Goal: Find specific page/section: Find specific page/section

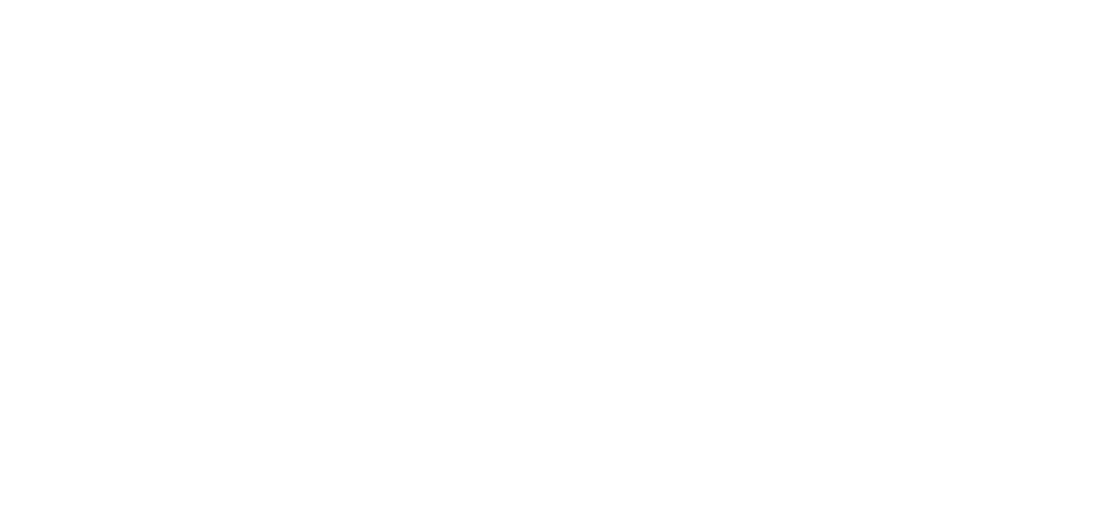
drag, startPoint x: 731, startPoint y: 205, endPoint x: 875, endPoint y: 220, distance: 143.9
click at [884, 5] on html at bounding box center [551, 2] width 1103 height 5
drag, startPoint x: 301, startPoint y: 112, endPoint x: 1508, endPoint y: 348, distance: 1230.7
click at [1103, 5] on html at bounding box center [551, 2] width 1103 height 5
drag, startPoint x: 482, startPoint y: 114, endPoint x: 818, endPoint y: 168, distance: 340.4
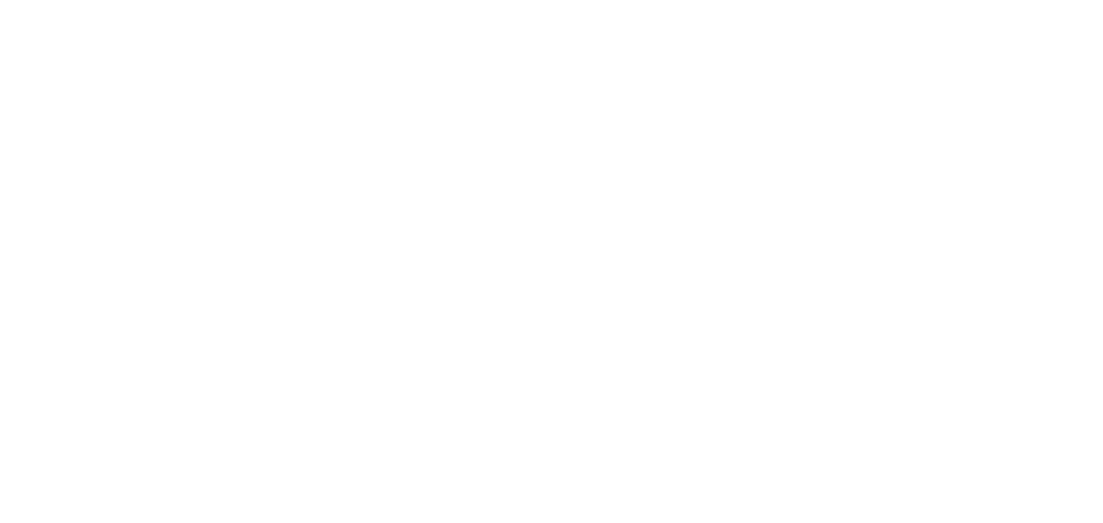
click at [829, 5] on html at bounding box center [551, 2] width 1103 height 5
drag, startPoint x: 960, startPoint y: 248, endPoint x: 723, endPoint y: 193, distance: 243.5
click at [1057, 5] on html at bounding box center [551, 2] width 1103 height 5
drag, startPoint x: 334, startPoint y: 129, endPoint x: 709, endPoint y: 498, distance: 526.2
click at [709, 5] on html at bounding box center [551, 2] width 1103 height 5
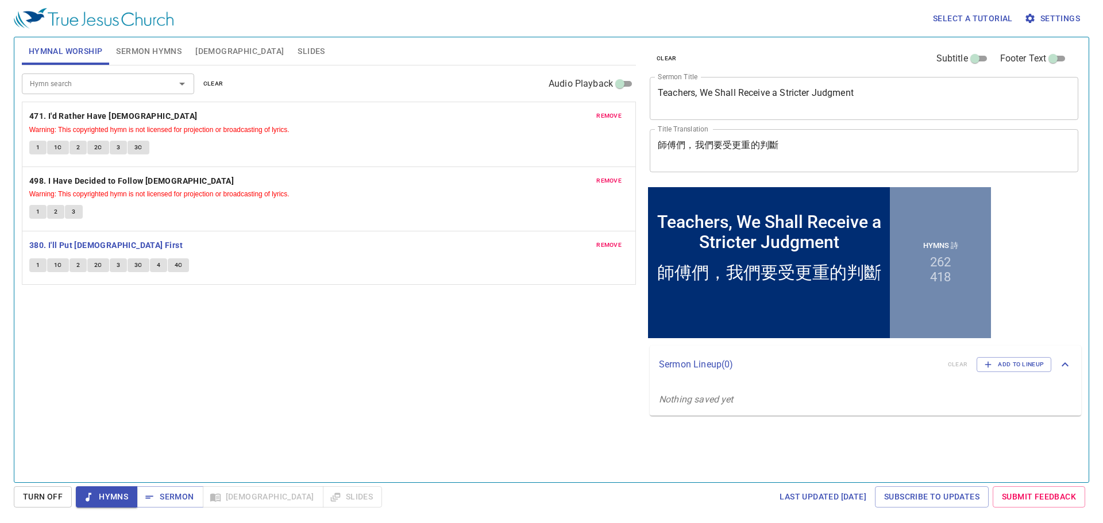
click at [327, 380] on div "Hymn search Hymn search clear Audio Playback remove 471. I'd Rather Have Jesus …" at bounding box center [329, 269] width 614 height 407
click at [37, 260] on span "1" at bounding box center [37, 265] width 3 height 10
click at [59, 268] on span "1C" at bounding box center [58, 265] width 8 height 10
click at [156, 318] on div "Hymn search Hymn search clear Audio Playback remove 471. I'd Rather Have Jesus …" at bounding box center [329, 269] width 614 height 407
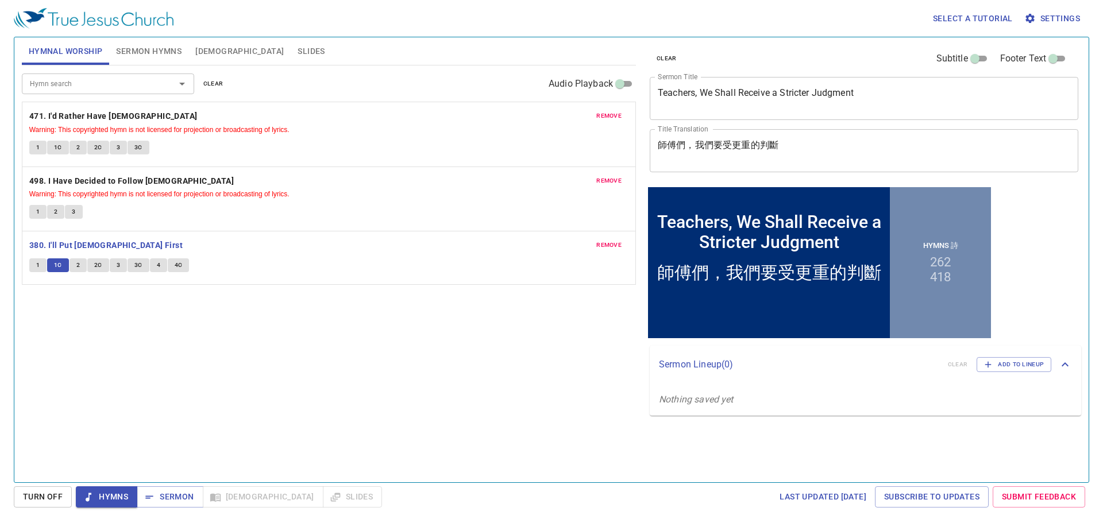
click at [157, 318] on div "Hymn search Hymn search clear Audio Playback remove 471. I'd Rather Have Jesus …" at bounding box center [329, 269] width 614 height 407
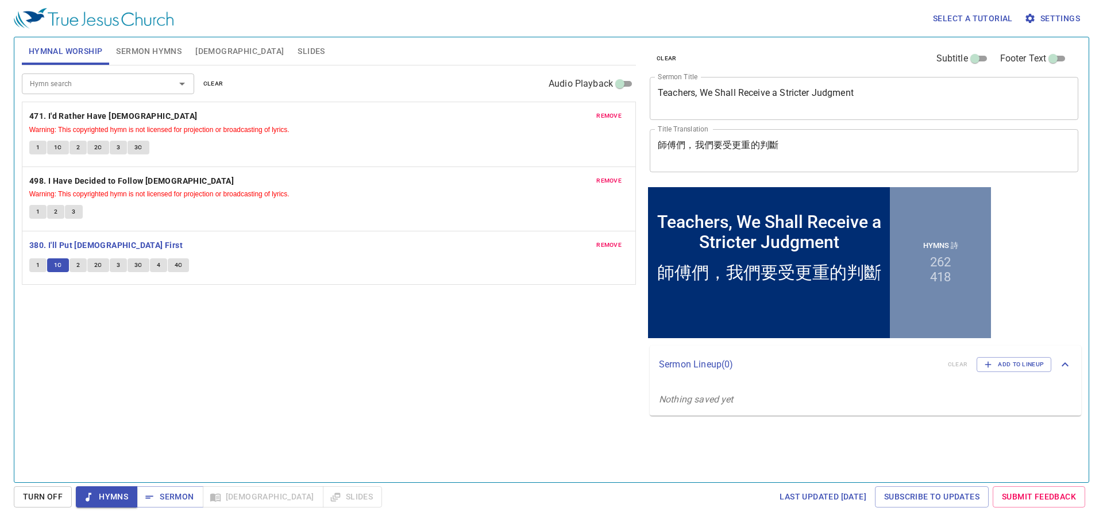
click at [157, 318] on div "Hymn search Hymn search clear Audio Playback remove 471. I'd Rather Have Jesus …" at bounding box center [329, 269] width 614 height 407
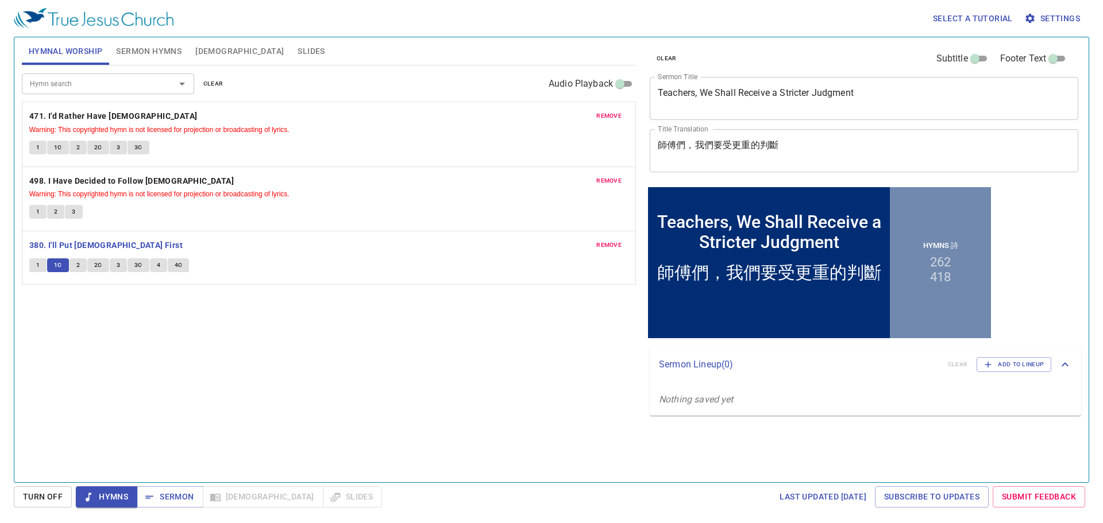
click at [157, 318] on div "Hymn search Hymn search clear Audio Playback remove 471. I'd Rather Have Jesus …" at bounding box center [329, 269] width 614 height 407
click at [78, 272] on button "2" at bounding box center [78, 266] width 17 height 14
click at [244, 355] on div "Hymn search Hymn search clear Audio Playback remove 471. I'd Rather Have Jesus …" at bounding box center [329, 269] width 614 height 407
click at [244, 353] on div "Hymn search Hymn search clear Audio Playback remove 471. I'd Rather Have Jesus …" at bounding box center [329, 269] width 614 height 407
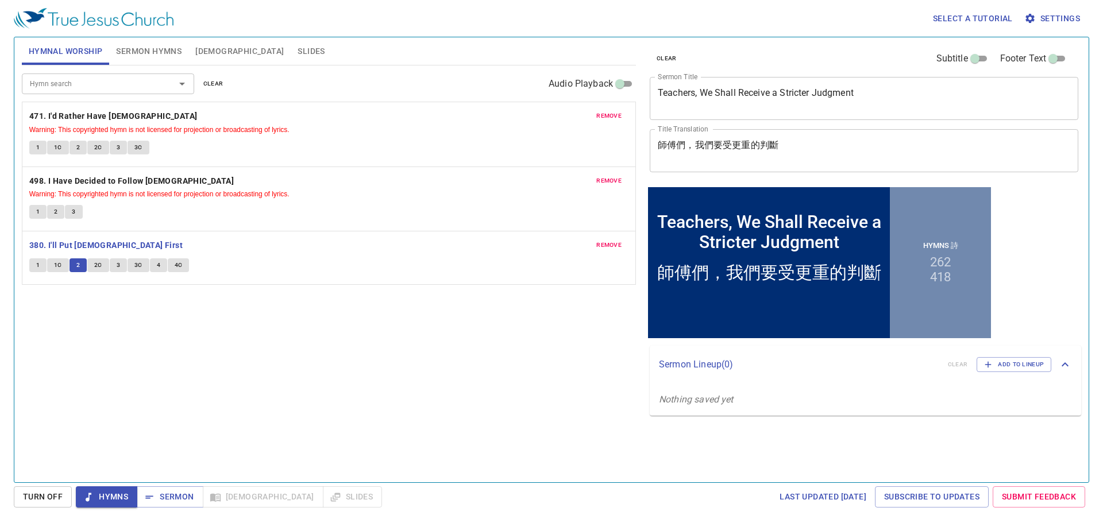
click at [244, 353] on div "Hymn search Hymn search clear Audio Playback remove 471. I'd Rather Have Jesus …" at bounding box center [329, 269] width 614 height 407
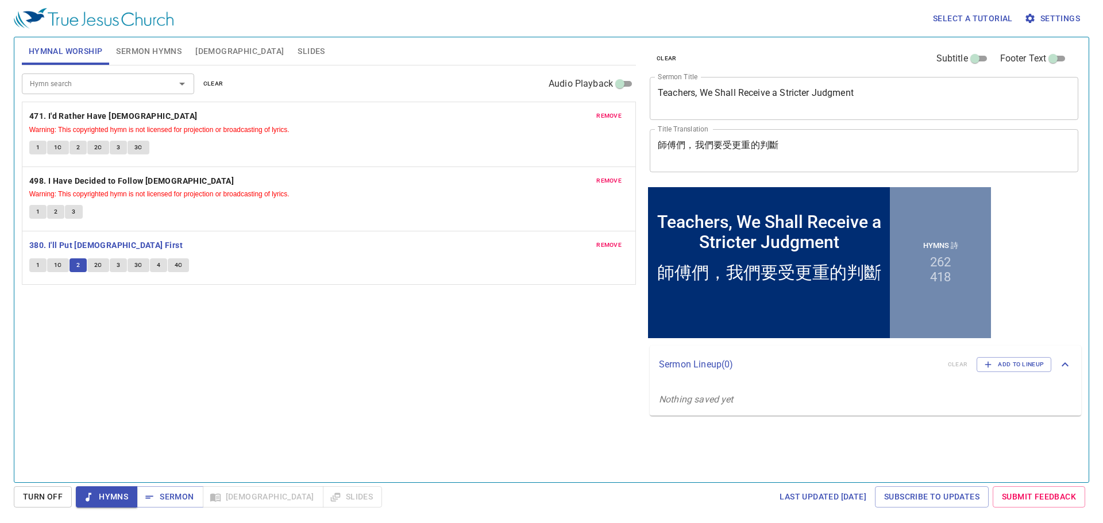
click at [244, 353] on div "Hymn search Hymn search clear Audio Playback remove 471. I'd Rather Have Jesus …" at bounding box center [329, 269] width 614 height 407
click at [99, 261] on span "2C" at bounding box center [98, 265] width 8 height 10
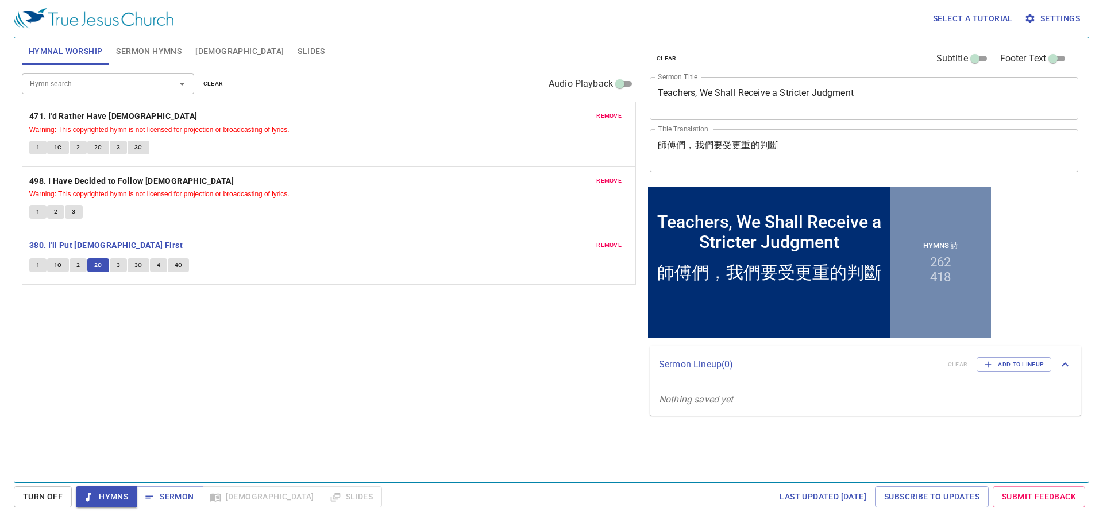
click at [117, 265] on span "3" at bounding box center [118, 265] width 3 height 10
click at [137, 261] on span "3C" at bounding box center [138, 265] width 8 height 10
click at [179, 325] on div "Hymn search Hymn search clear Audio Playback remove 471. I'd Rather Have Jesus …" at bounding box center [329, 269] width 614 height 407
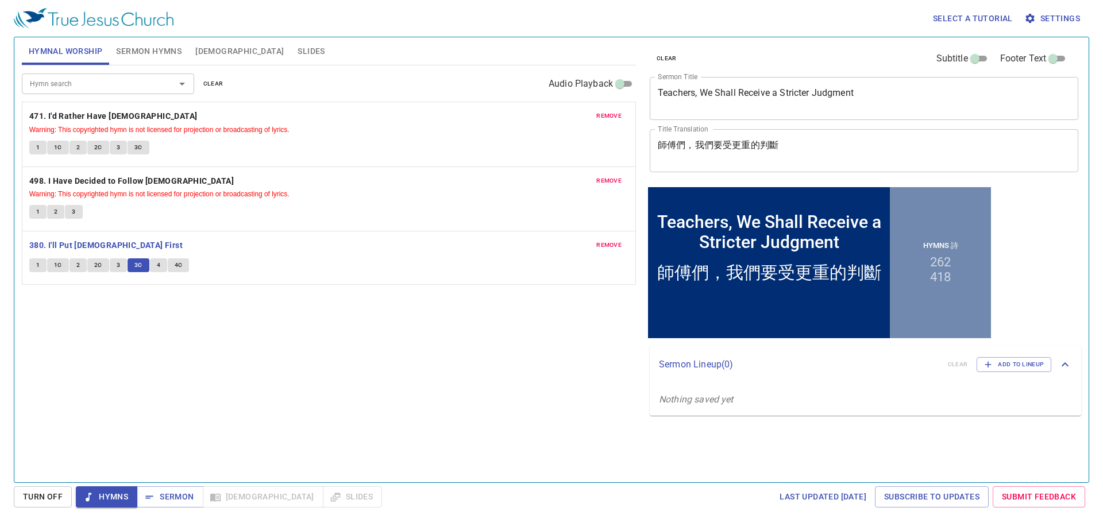
click at [179, 325] on div "Hymn search Hymn search clear Audio Playback remove 471. I'd Rather Have Jesus …" at bounding box center [329, 269] width 614 height 407
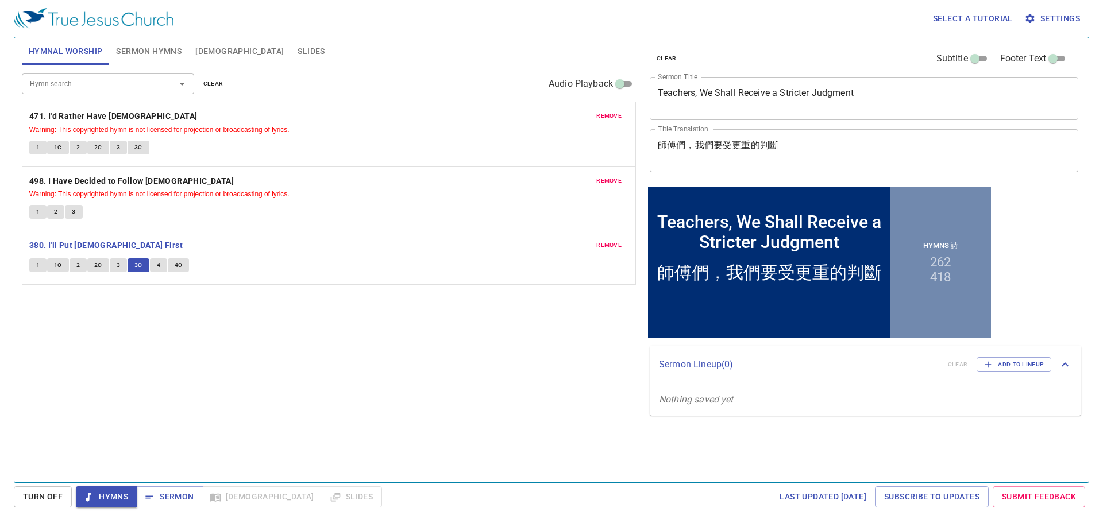
click at [179, 325] on div "Hymn search Hymn search clear Audio Playback remove 471. I'd Rather Have Jesus …" at bounding box center [329, 269] width 614 height 407
click at [158, 266] on span "4" at bounding box center [158, 265] width 3 height 10
click at [106, 311] on div "Hymn search Hymn search clear Audio Playback remove 471. I'd Rather Have Jesus …" at bounding box center [329, 269] width 614 height 407
click at [138, 321] on div "Hymn search Hymn search clear Audio Playback remove 471. I'd Rather Have Jesus …" at bounding box center [329, 269] width 614 height 407
click at [224, 317] on div "Hymn search Hymn search clear Audio Playback remove 471. I'd Rather Have Jesus …" at bounding box center [329, 269] width 614 height 407
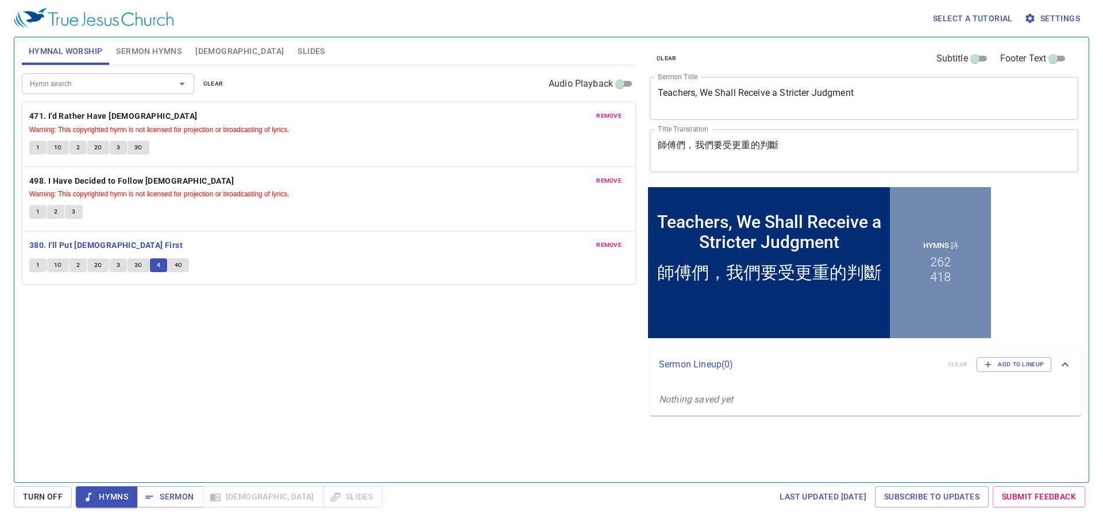
click at [83, 305] on div "Hymn search Hymn search clear Audio Playback remove 471. I'd Rather Have Jesus …" at bounding box center [329, 269] width 614 height 407
click at [29, 298] on div "Hymn search Hymn search clear Audio Playback remove 471. I'd Rather Have Jesus …" at bounding box center [329, 269] width 614 height 407
click at [134, 317] on div "Hymn search Hymn search clear Audio Playback remove 471. I'd Rather Have Jesus …" at bounding box center [329, 269] width 614 height 407
click at [197, 319] on div "Hymn search Hymn search clear Audio Playback remove 471. I'd Rather Have Jesus …" at bounding box center [329, 269] width 614 height 407
click at [119, 319] on div "Hymn search Hymn search clear Audio Playback remove 471. I'd Rather Have Jesus …" at bounding box center [329, 269] width 614 height 407
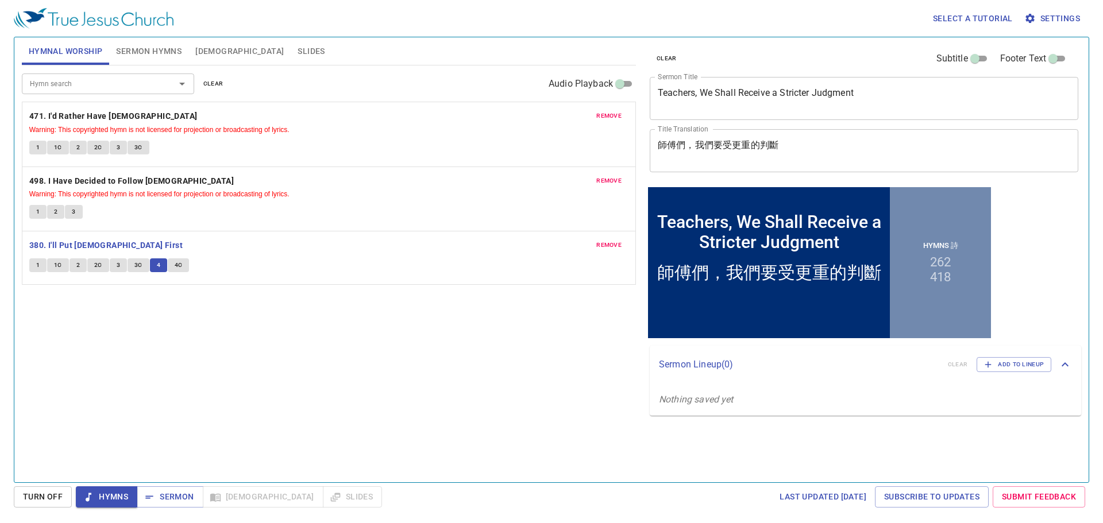
click at [43, 326] on div "Hymn search Hymn search clear Audio Playback remove 471. I'd Rather Have Jesus …" at bounding box center [329, 269] width 614 height 407
click at [109, 313] on div "Hymn search Hymn search clear Audio Playback remove 471. I'd Rather Have Jesus …" at bounding box center [329, 269] width 614 height 407
click at [126, 311] on div "Hymn search Hymn search clear Audio Playback remove 471. I'd Rather Have Jesus …" at bounding box center [329, 269] width 614 height 407
click at [121, 306] on div "Hymn search Hymn search clear Audio Playback remove 471. I'd Rather Have Jesus …" at bounding box center [329, 269] width 614 height 407
click at [100, 314] on div "Hymn search Hymn search clear Audio Playback remove 471. I'd Rather Have Jesus …" at bounding box center [329, 269] width 614 height 407
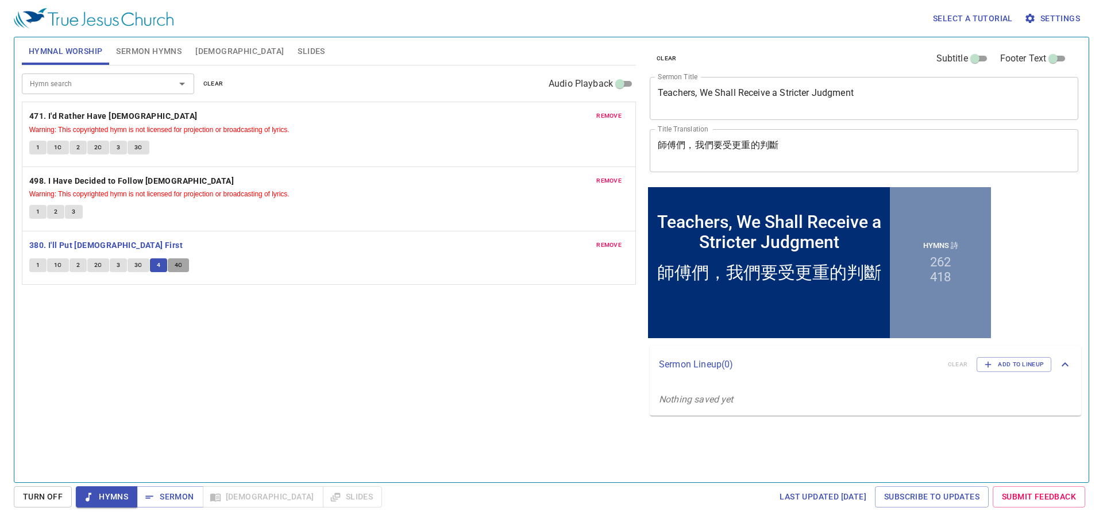
click at [179, 264] on span "4C" at bounding box center [179, 265] width 8 height 10
click at [144, 59] on button "Sermon Hymns" at bounding box center [148, 51] width 79 height 28
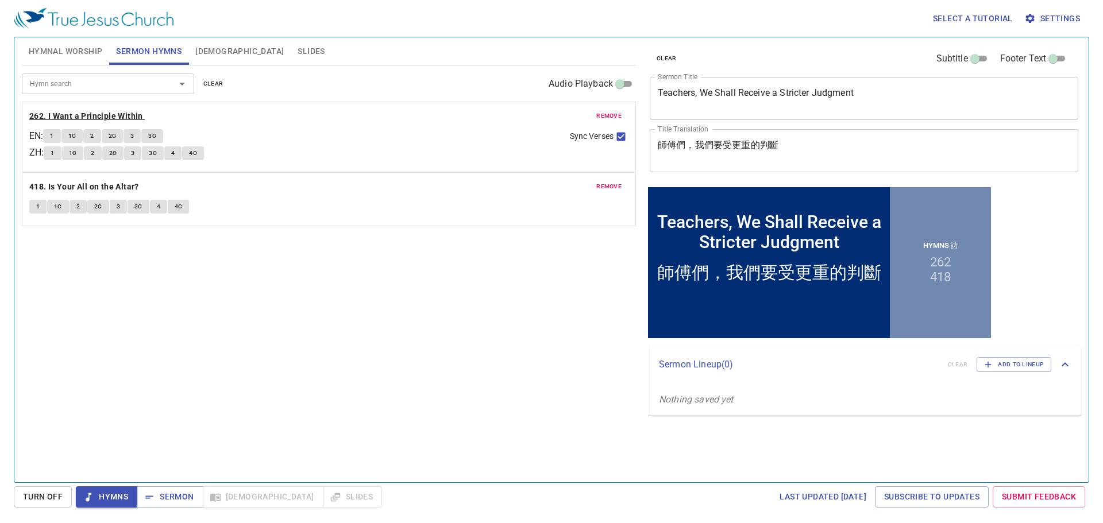
click at [111, 114] on b "262. I Want a Principle Within" at bounding box center [86, 116] width 114 height 14
click at [171, 485] on div "Select a tutorial Settings Hymnal Worship Sermon Hymns Bible Slides Hymn search…" at bounding box center [551, 261] width 1103 height 523
click at [171, 492] on span "Sermon" at bounding box center [170, 497] width 48 height 14
click at [302, 414] on div "Hymn search Hymn search clear Audio Playback remove 262. I Want a Principle Wit…" at bounding box center [329, 269] width 614 height 407
click at [332, 420] on div "Hymn search Hymn search clear Audio Playback remove 262. I Want a Principle Wit…" at bounding box center [329, 269] width 614 height 407
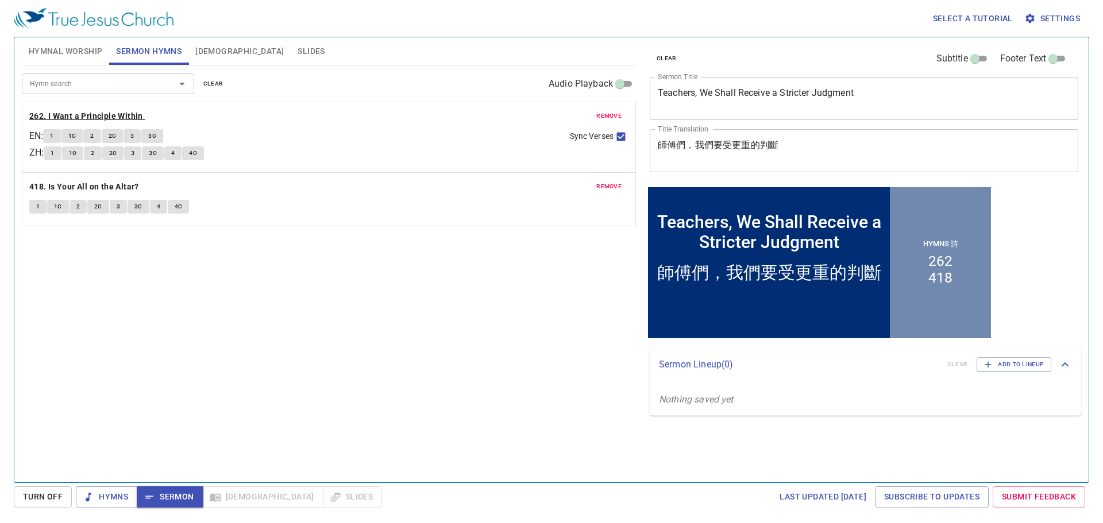
click at [70, 114] on b "262. I Want a Principle Within" at bounding box center [86, 116] width 114 height 14
click at [60, 136] on button "1" at bounding box center [51, 136] width 17 height 14
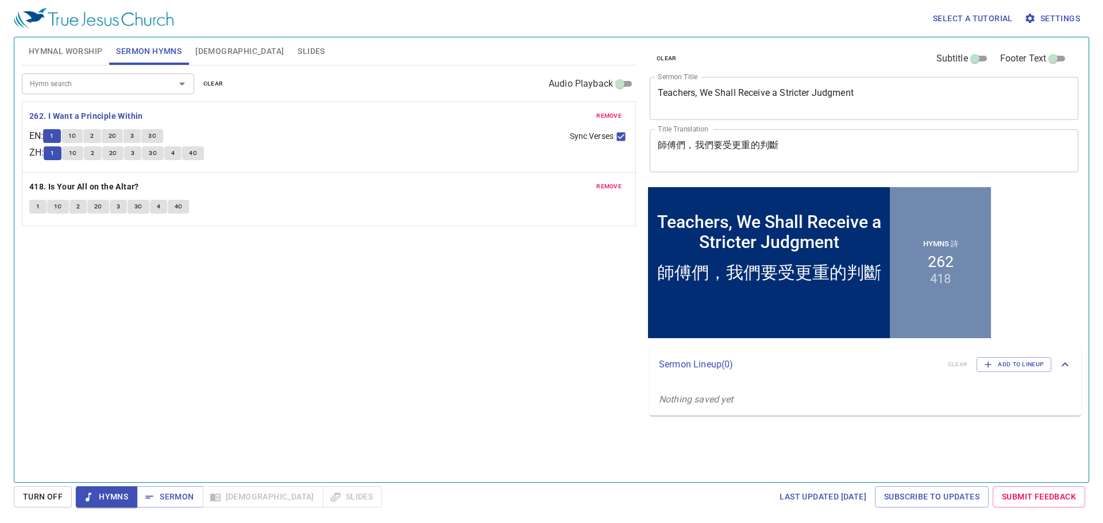
click at [361, 280] on div "Hymn search Hymn search clear Audio Playback remove 262. I Want a Principle Wit…" at bounding box center [329, 269] width 614 height 407
click at [362, 280] on div "Hymn search Hymn search clear Audio Playback remove 262. I Want a Principle Wit…" at bounding box center [329, 269] width 614 height 407
click at [361, 280] on div "Hymn search Hymn search clear Audio Playback remove 262. I Want a Principle Wit…" at bounding box center [329, 269] width 614 height 407
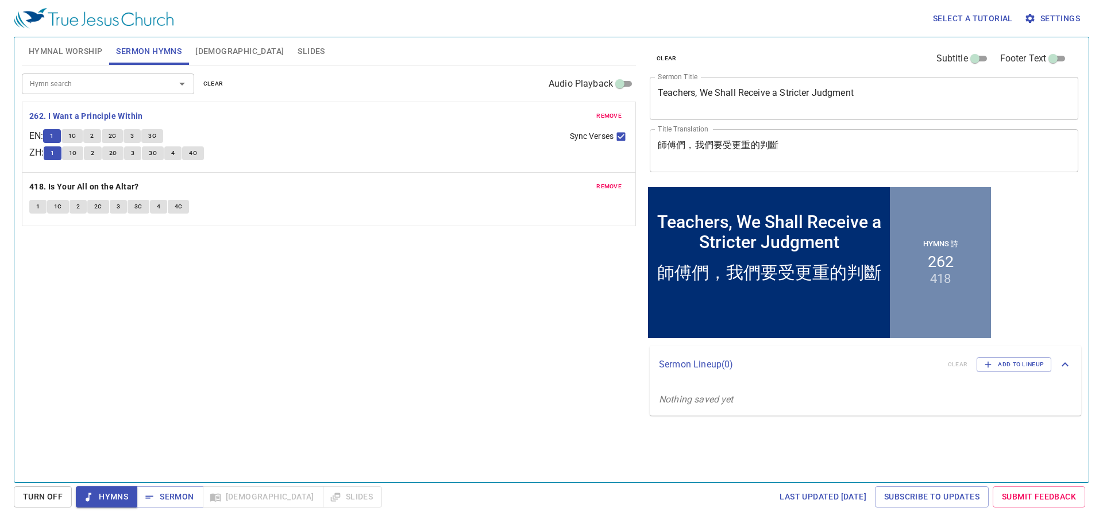
click at [76, 137] on span "1C" at bounding box center [72, 136] width 8 height 10
click at [100, 136] on button "2" at bounding box center [91, 136] width 17 height 14
click at [284, 269] on div "Hymn search Hymn search clear Audio Playback remove 262. I Want a Principle Wit…" at bounding box center [329, 269] width 614 height 407
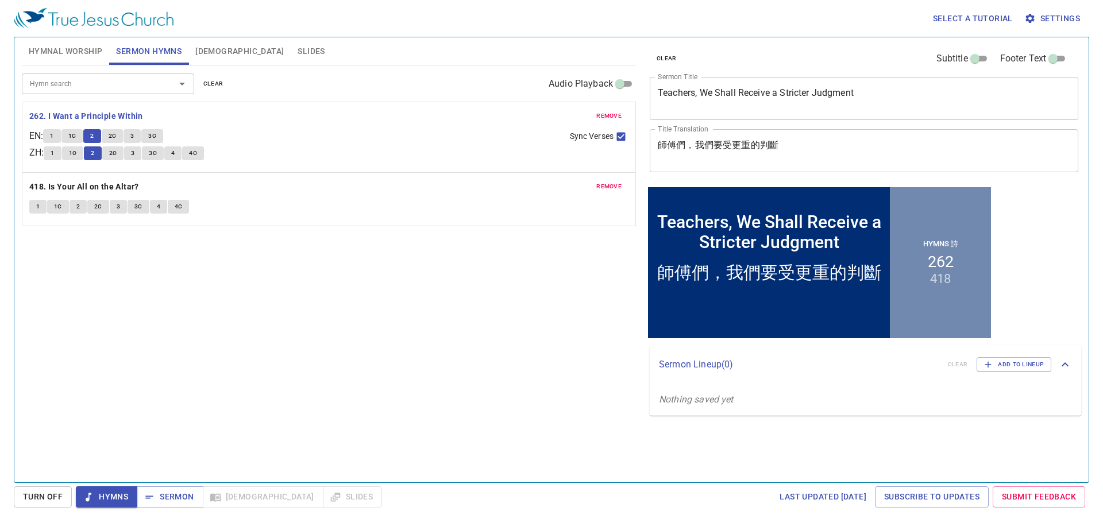
click at [114, 133] on span "2C" at bounding box center [113, 136] width 8 height 10
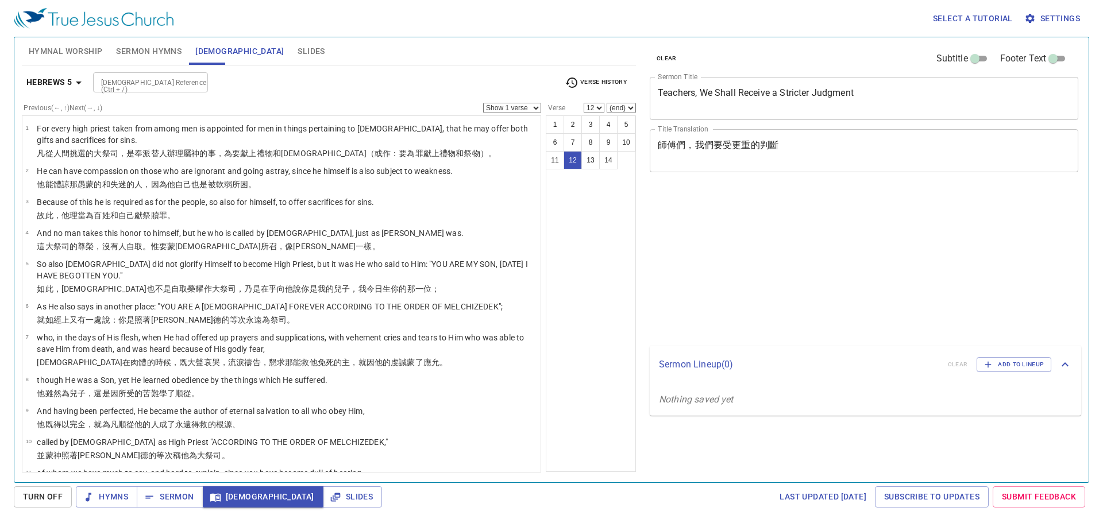
select select "12"
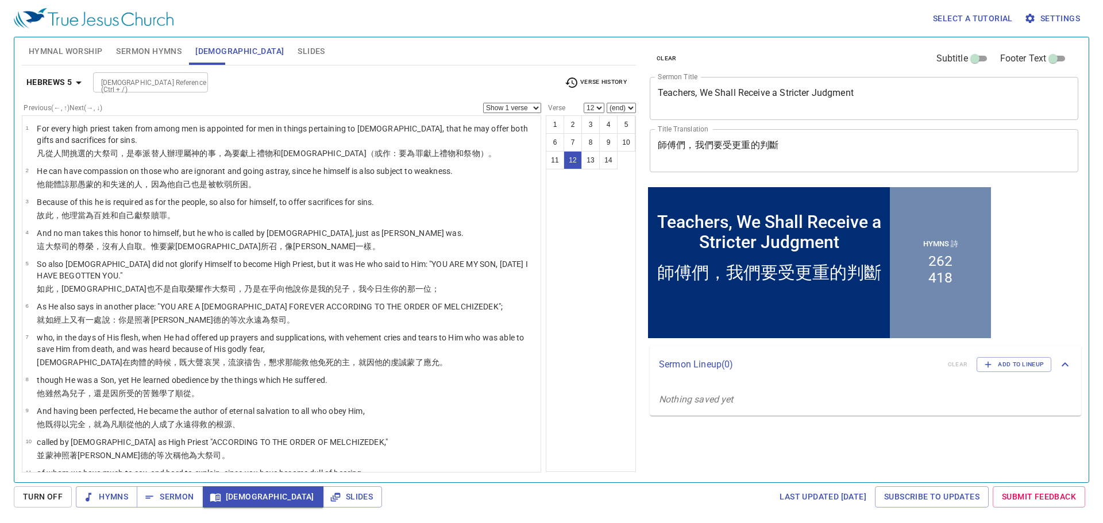
scroll to position [145, 0]
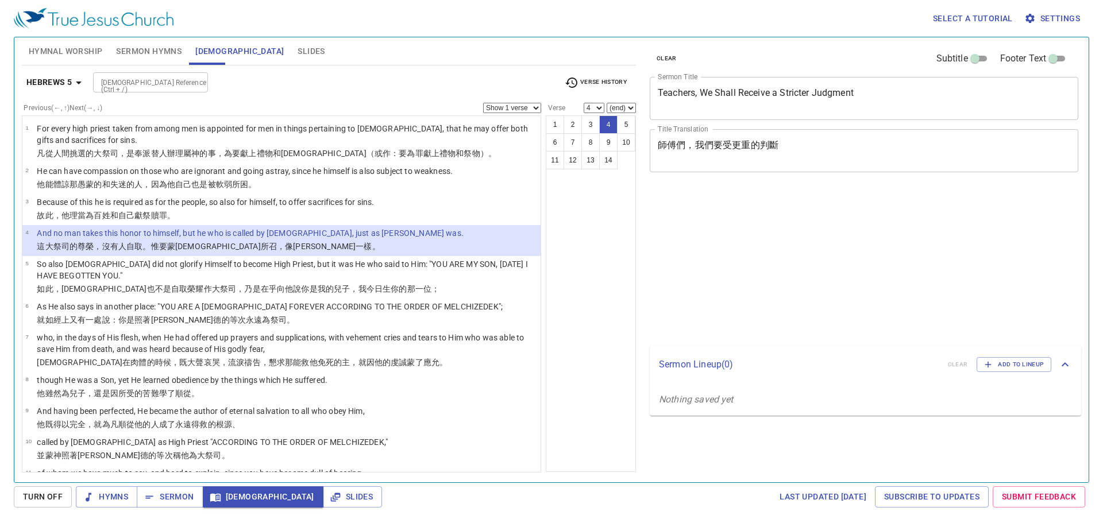
select select "4"
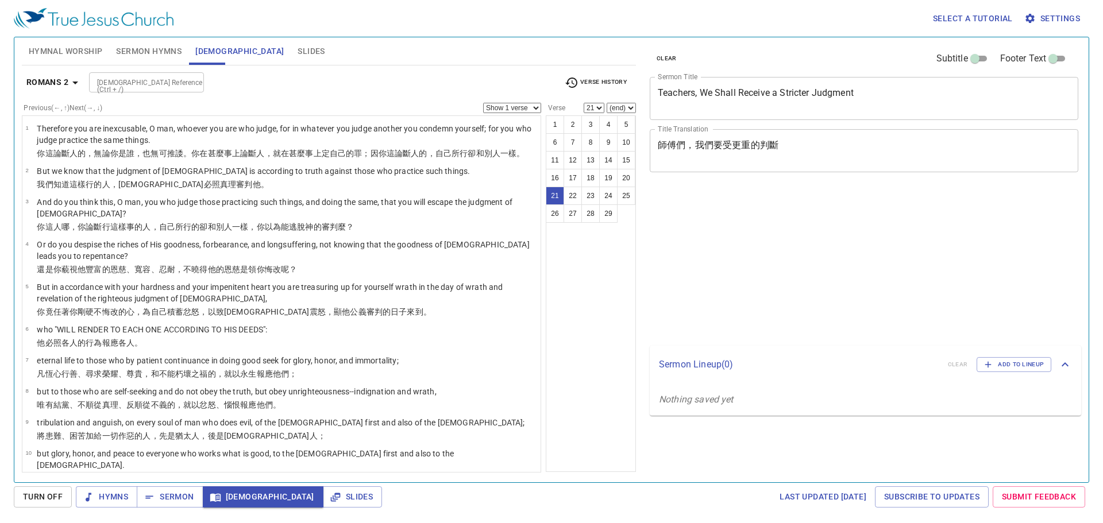
select select "21"
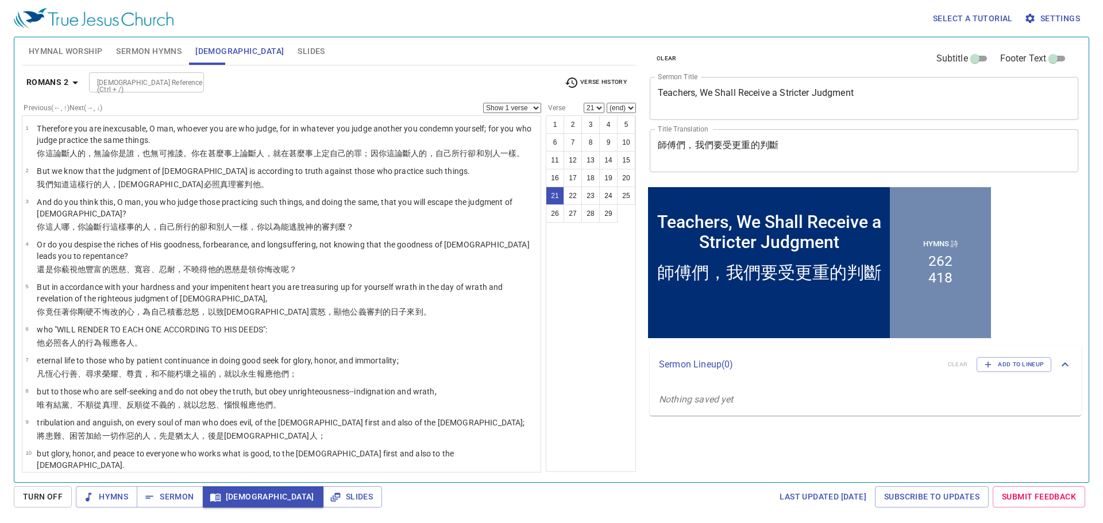
scroll to position [531, 0]
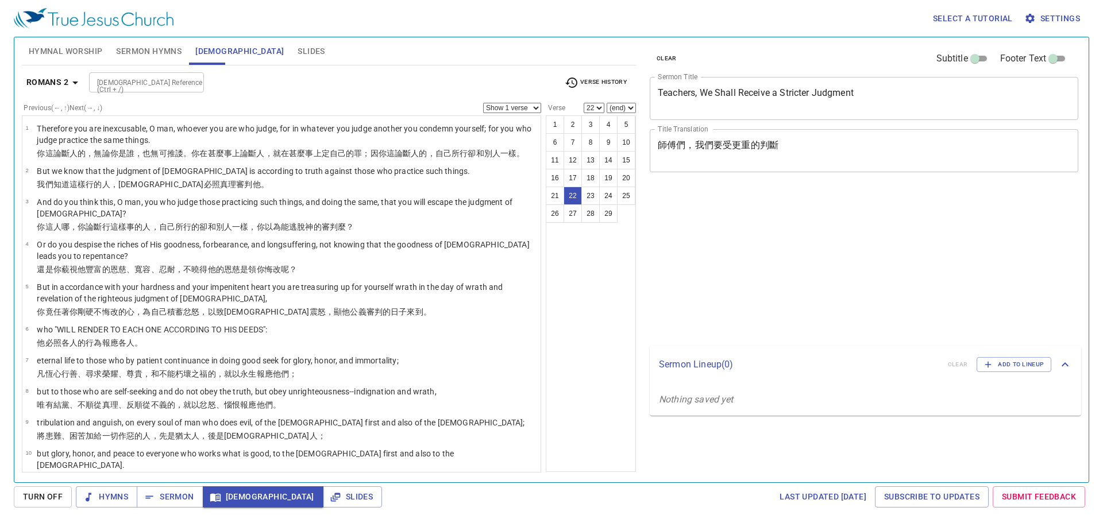
select select "22"
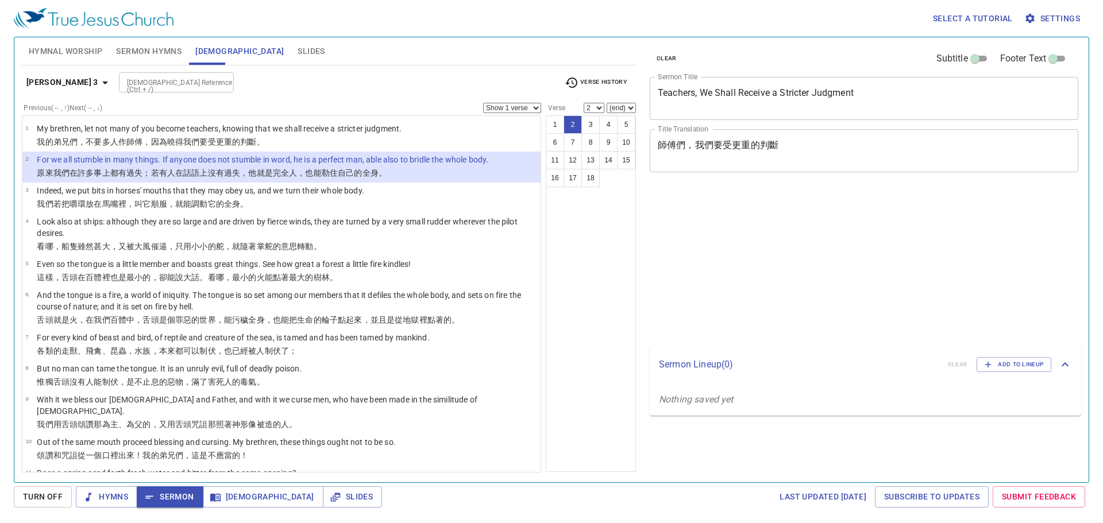
select select "2"
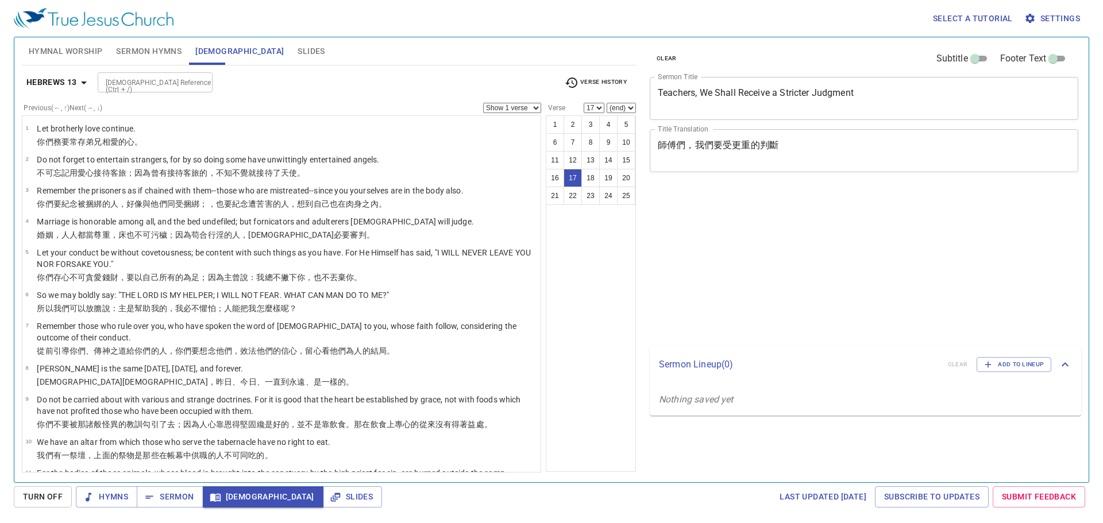
select select "17"
